Goal: Go to known website: Access a specific website the user already knows

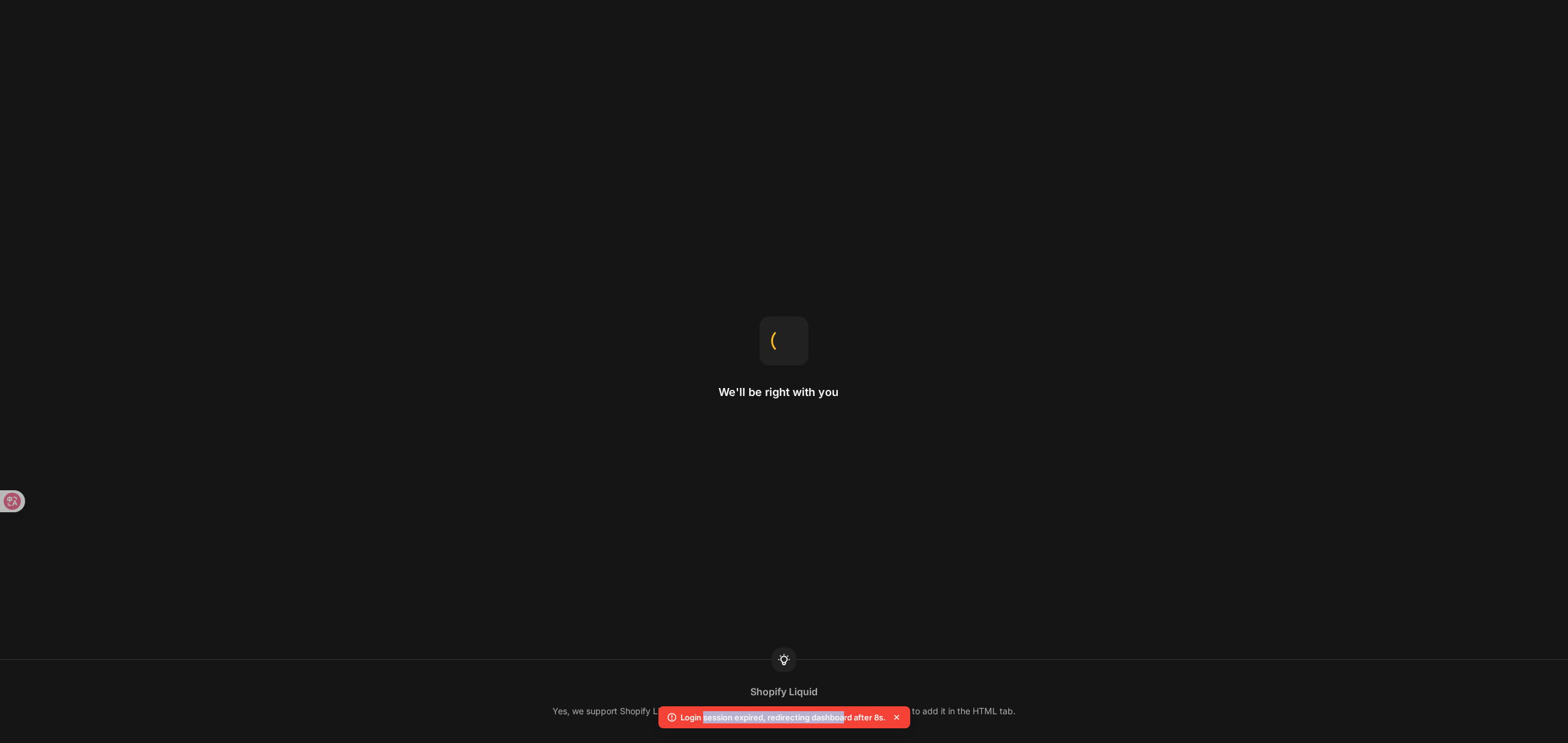
drag, startPoint x: 843, startPoint y: 715, endPoint x: 691, endPoint y: 713, distance: 152.0
click at [695, 713] on p "Login session expired, redirecting dashboard after 8s." at bounding box center [783, 717] width 205 height 12
drag, startPoint x: 673, startPoint y: 716, endPoint x: 892, endPoint y: 715, distance: 219.0
click at [892, 715] on div "Login session expired, redirecting dashboard after 8s." at bounding box center [784, 718] width 252 height 22
